Goal: Find contact information: Find contact information

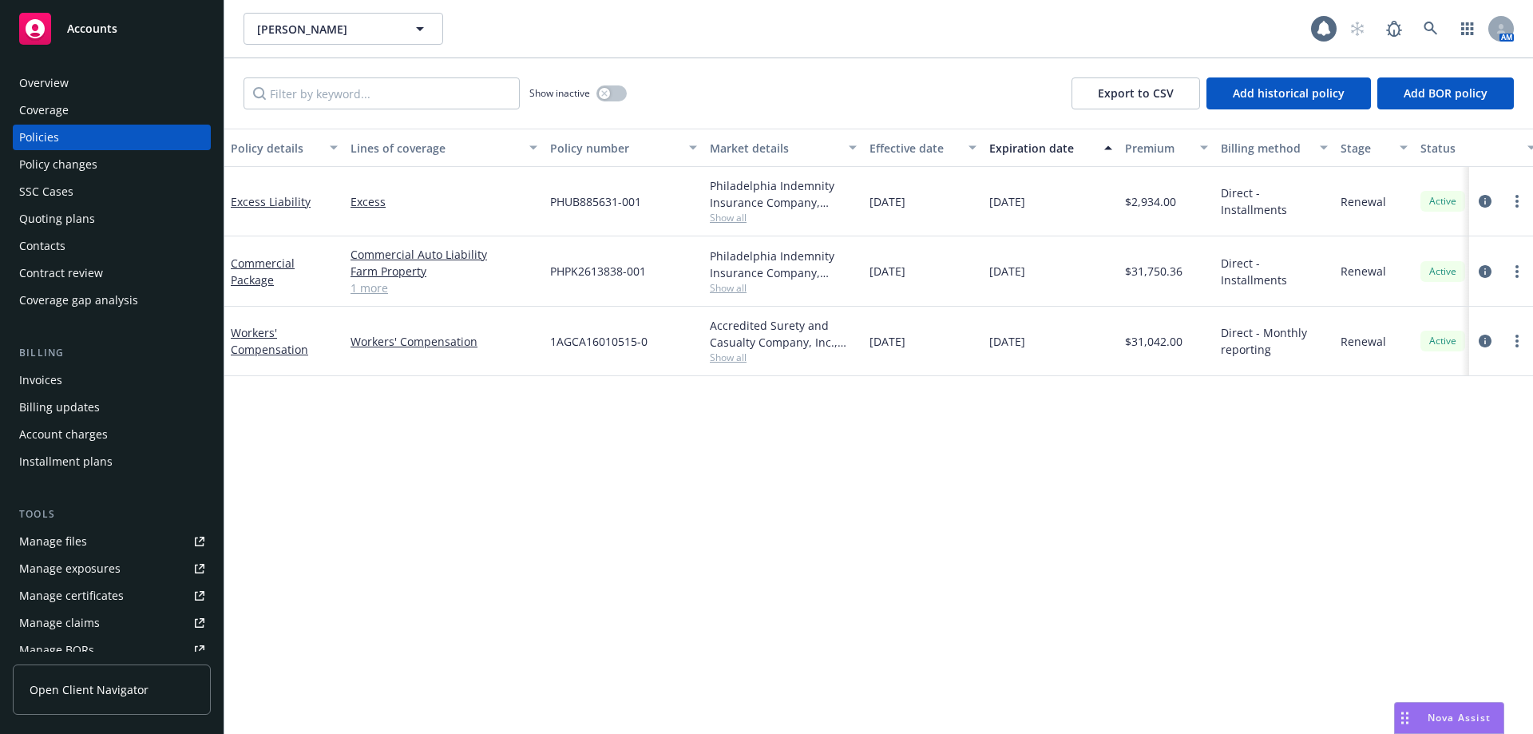
click at [79, 240] on div "Contacts" at bounding box center [111, 246] width 185 height 26
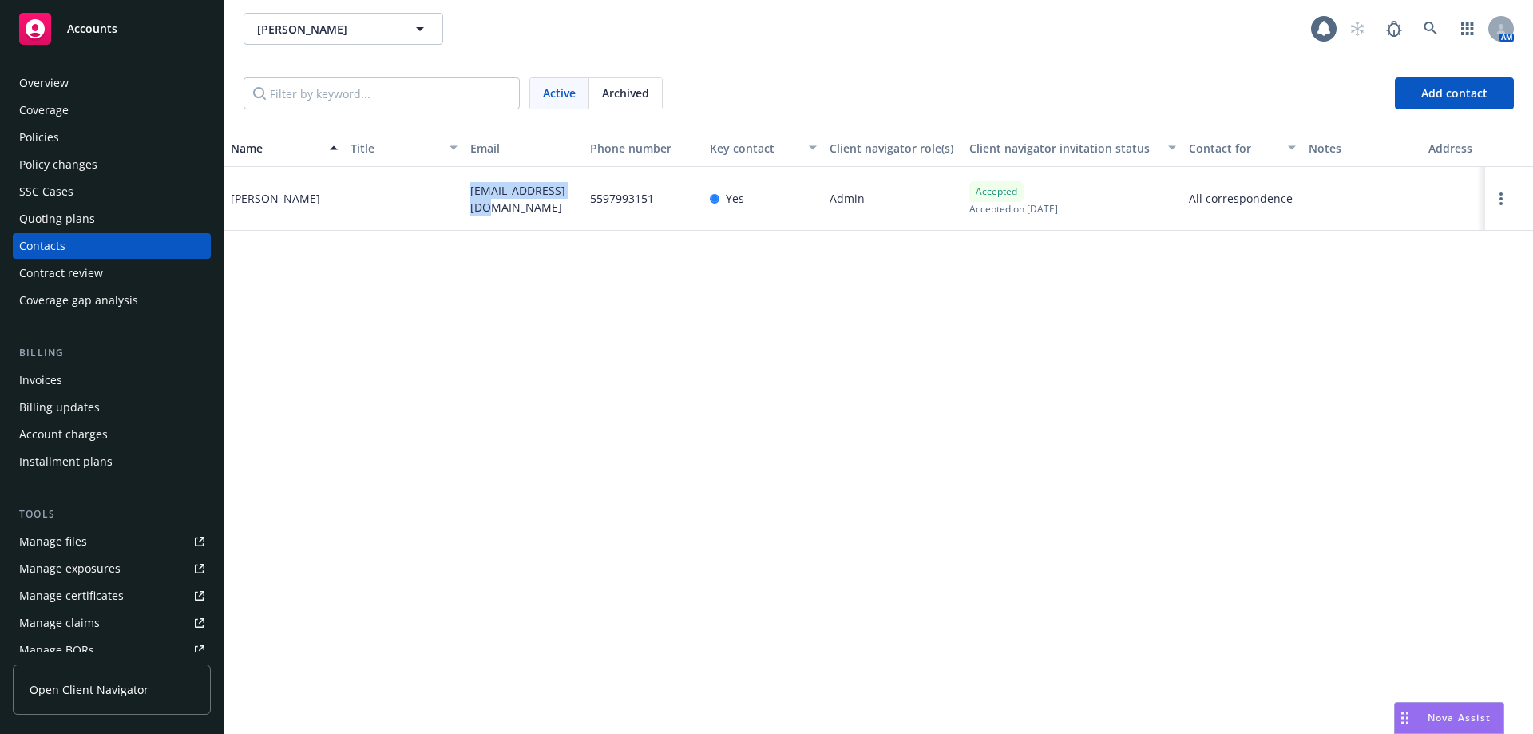
drag, startPoint x: 504, startPoint y: 204, endPoint x: 458, endPoint y: 193, distance: 46.9
click at [458, 193] on div "[PERSON_NAME] - [PERSON_NAME][EMAIL_ADDRESS][DOMAIN_NAME] 5597993151 Yes Admin …" at bounding box center [878, 199] width 1309 height 64
copy div "[EMAIL_ADDRESS][DOMAIN_NAME]"
click at [98, 133] on div "Policies" at bounding box center [111, 138] width 185 height 26
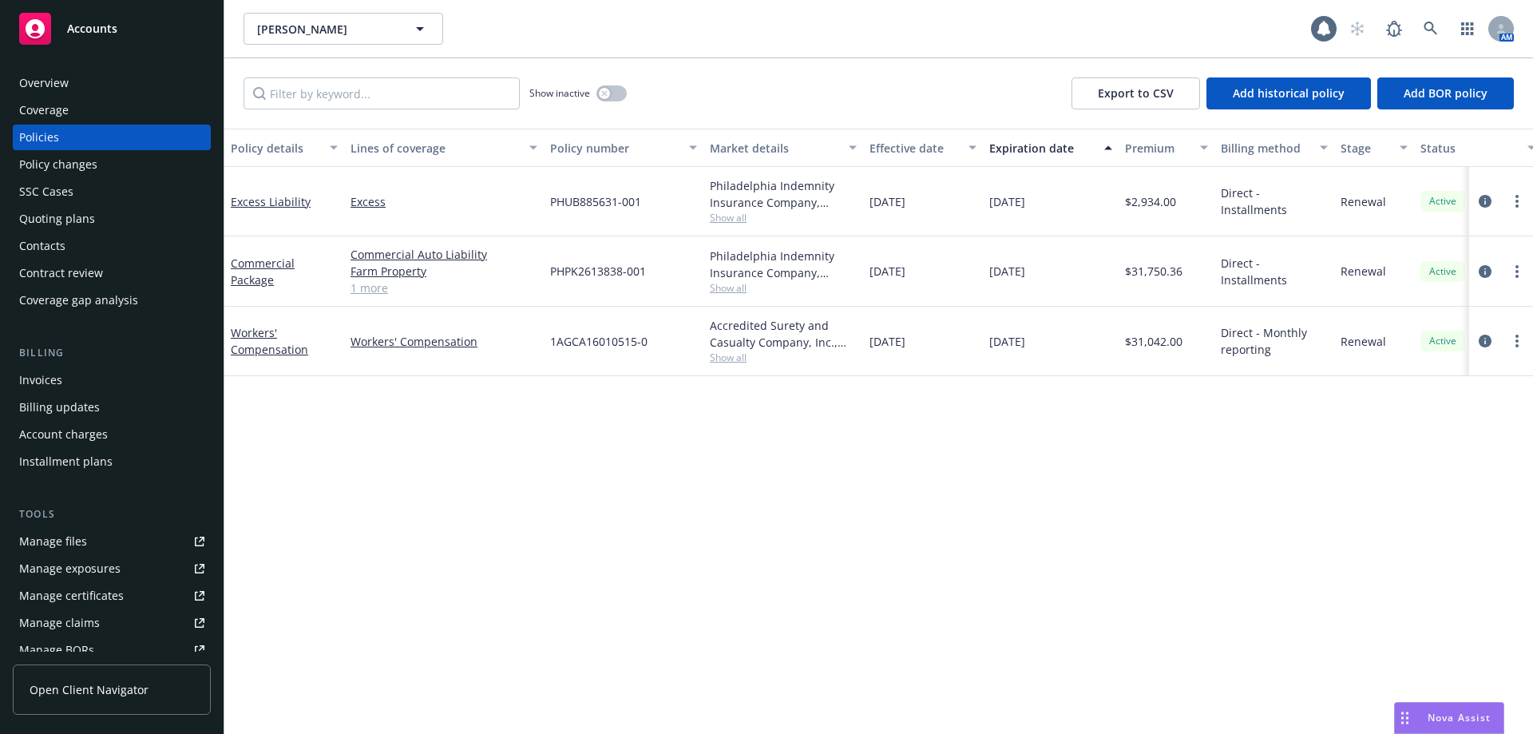
click at [94, 219] on div "Quoting plans" at bounding box center [111, 219] width 185 height 26
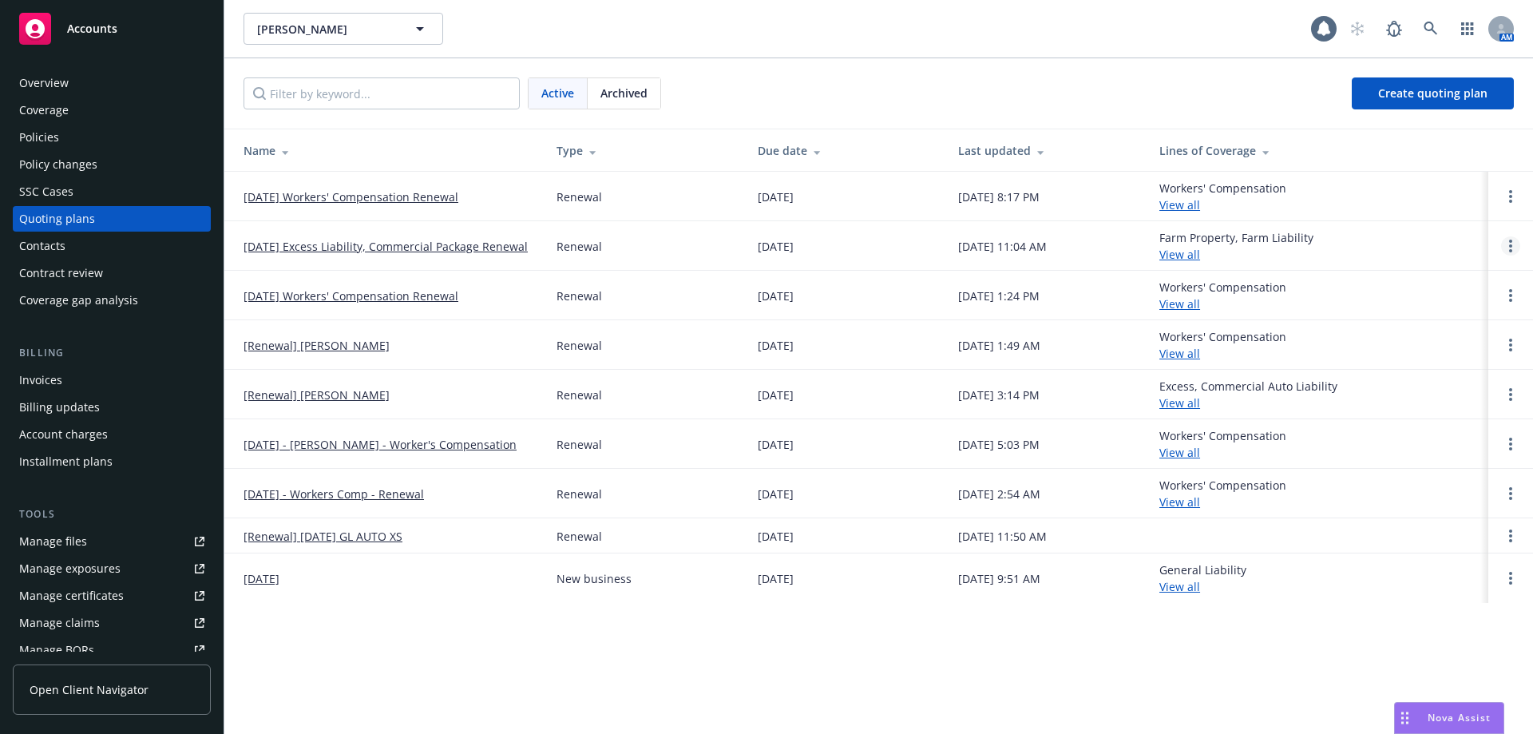
click at [1503, 246] on link "Open options" at bounding box center [1510, 245] width 19 height 19
click at [1428, 137] on span "Copy logging email" at bounding box center [1429, 137] width 140 height 15
